Goal: Communication & Community: Answer question/provide support

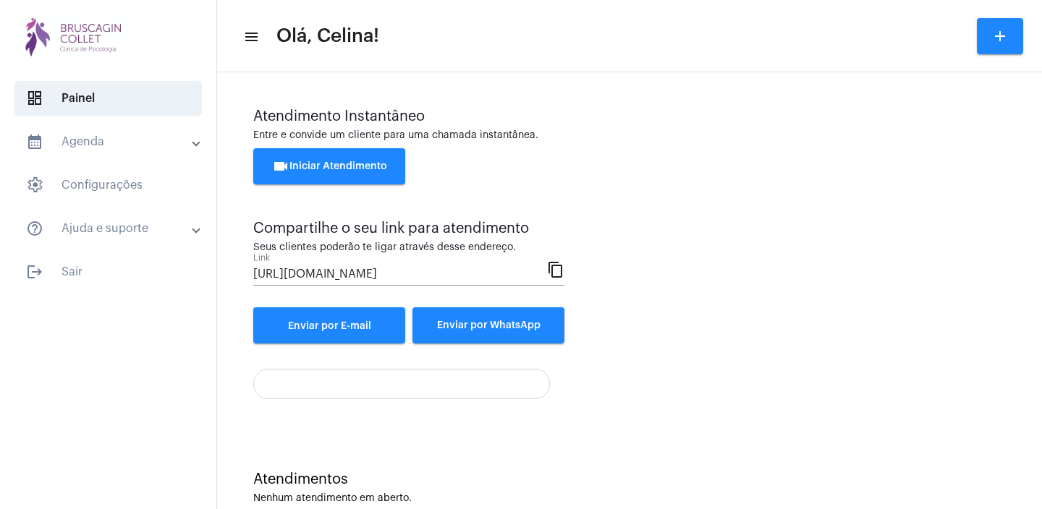
click at [370, 166] on span "videocam Iniciar Atendimento" at bounding box center [329, 166] width 115 height 10
click at [352, 167] on span "videocam Iniciar Atendimento" at bounding box center [329, 166] width 115 height 10
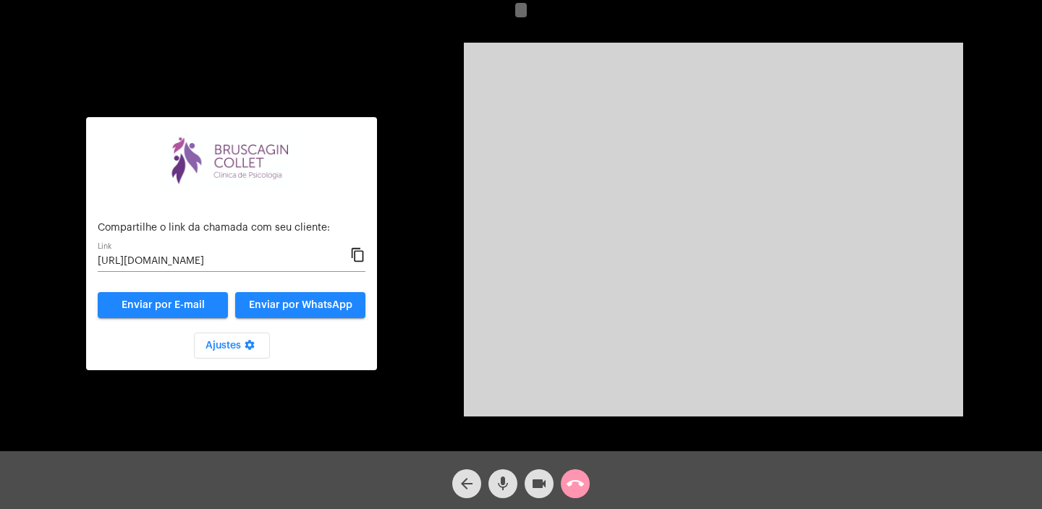
click at [359, 257] on mat-icon "content_copy" at bounding box center [357, 255] width 15 height 17
click at [358, 256] on mat-icon "content_copy" at bounding box center [357, 255] width 15 height 17
